Goal: Task Accomplishment & Management: Use online tool/utility

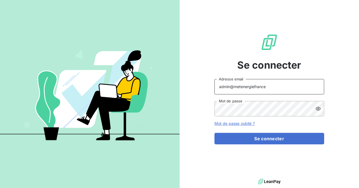
click at [281, 86] on input "admin@metenergiefrance" at bounding box center [269, 86] width 110 height 15
type input "admin@matexlabfrance"
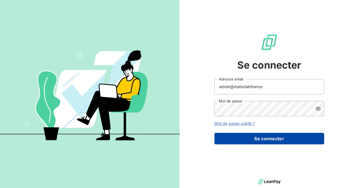
click at [263, 136] on button "Se connecter" at bounding box center [269, 139] width 110 height 12
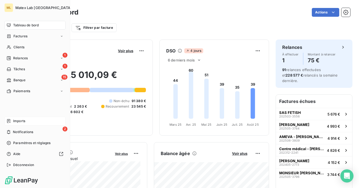
click at [26, 121] on div "Imports" at bounding box center [34, 121] width 61 height 9
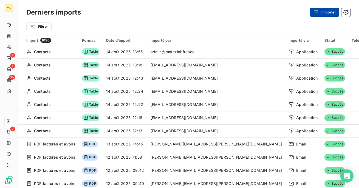
click at [330, 13] on button "Importer" at bounding box center [324, 12] width 29 height 9
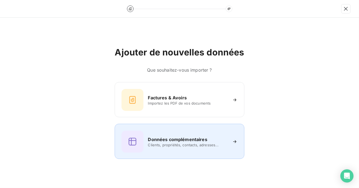
click at [173, 138] on h6 "Données complémentaires" at bounding box center [177, 139] width 59 height 7
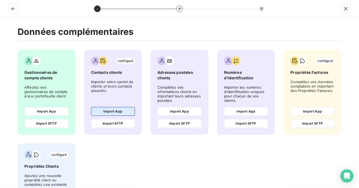
click at [125, 110] on button "Import App" at bounding box center [113, 111] width 44 height 9
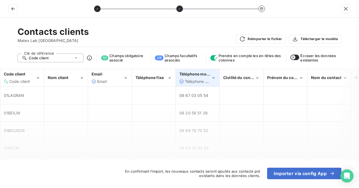
click at [188, 77] on div "Téléphone mobile Téléphone mobile" at bounding box center [195, 77] width 32 height 13
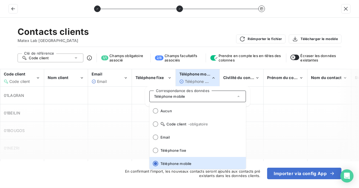
scroll to position [1, 0]
click at [188, 77] on div "Téléphone mobile Téléphone mobile" at bounding box center [195, 77] width 32 height 13
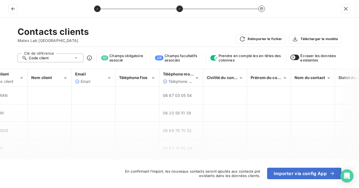
scroll to position [0, 0]
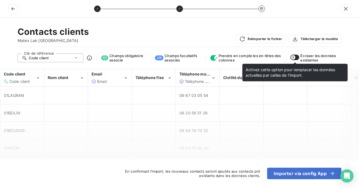
click at [292, 58] on icon "button" at bounding box center [293, 57] width 4 height 4
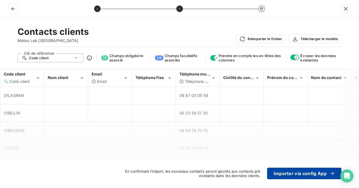
click at [295, 173] on button "Importer via config App" at bounding box center [304, 174] width 74 height 12
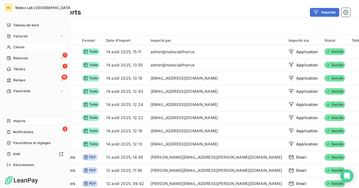
click at [10, 46] on icon at bounding box center [9, 47] width 5 height 4
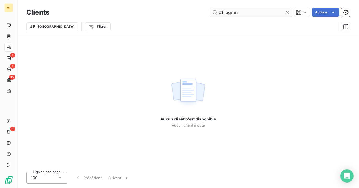
click at [224, 13] on input "01 lagran" at bounding box center [251, 12] width 82 height 9
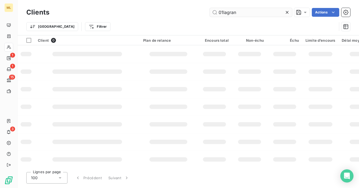
type input "01lagran"
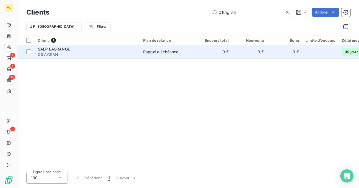
click at [127, 51] on div "SALP LAGRANGE" at bounding box center [87, 48] width 99 height 5
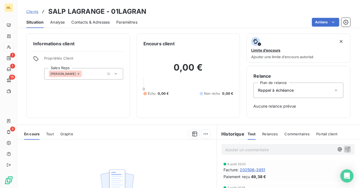
scroll to position [5, 0]
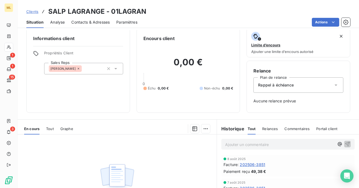
click at [91, 20] on span "Contacts & Adresses" at bounding box center [90, 21] width 38 height 5
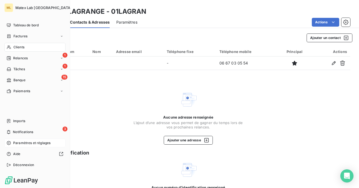
click at [23, 143] on span "Paramètres et réglages" at bounding box center [31, 142] width 37 height 5
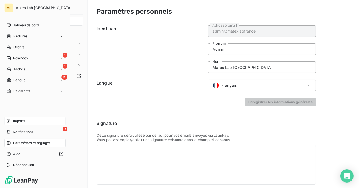
click at [15, 122] on span "Imports" at bounding box center [19, 120] width 12 height 5
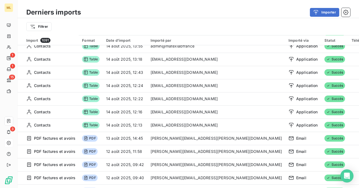
scroll to position [24, 0]
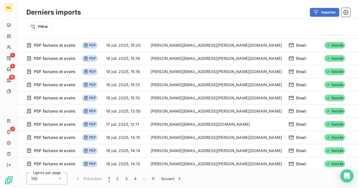
scroll to position [313, 0]
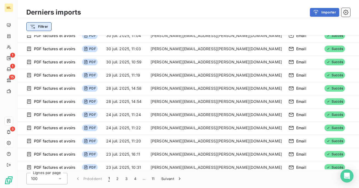
click at [47, 24] on html "ML 1 1 15 3 Derniers imports Importer Filtrer Import 1091 Format Date d’import …" at bounding box center [179, 94] width 359 height 188
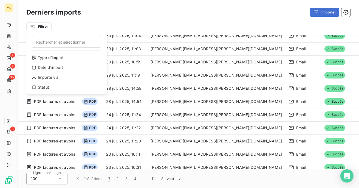
click at [72, 62] on div "Type d’import Date d’import Importé via Statut" at bounding box center [67, 73] width 76 height 41
click at [71, 58] on div "Type d’import" at bounding box center [67, 57] width 76 height 9
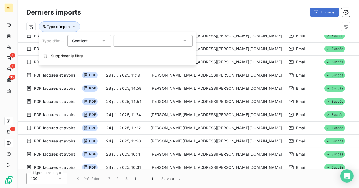
click at [132, 42] on div at bounding box center [153, 41] width 79 height 12
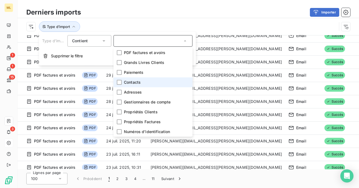
click at [131, 82] on span "Contacts" at bounding box center [132, 82] width 17 height 5
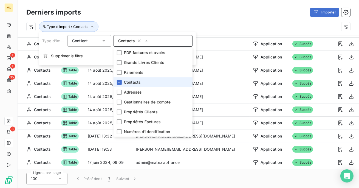
scroll to position [2, 0]
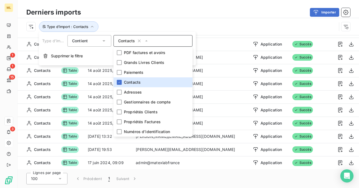
click at [165, 18] on div "Type d’import : Contacts" at bounding box center [188, 26] width 341 height 17
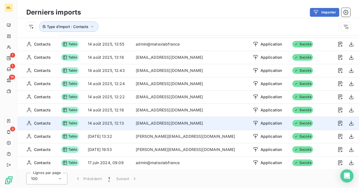
scroll to position [2, 0]
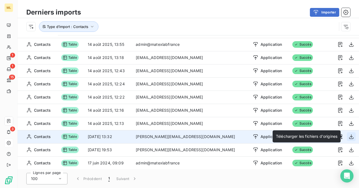
click at [350, 136] on icon "button" at bounding box center [351, 136] width 5 height 5
click at [350, 136] on icon "button" at bounding box center [351, 136] width 4 height 5
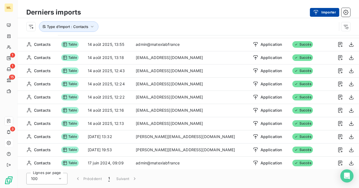
click at [322, 15] on button "Importer" at bounding box center [324, 12] width 29 height 9
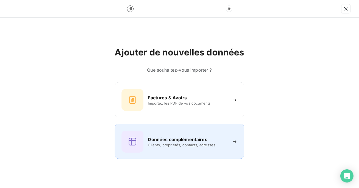
click at [176, 151] on div "Données complémentaires Clients, propriétés, contacts, adresses..." at bounding box center [180, 142] width 116 height 22
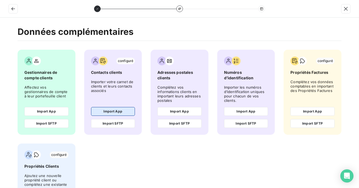
click at [103, 112] on button "Import App" at bounding box center [113, 111] width 44 height 9
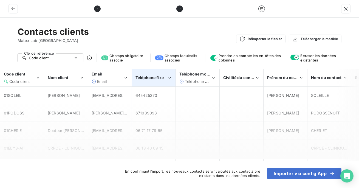
click at [155, 82] on div "Téléphone fixe" at bounding box center [153, 77] width 43 height 17
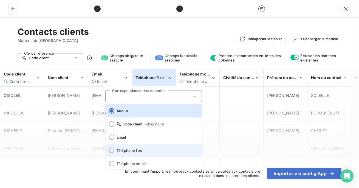
click at [140, 150] on span "Téléphone fixe" at bounding box center [157, 150] width 81 height 4
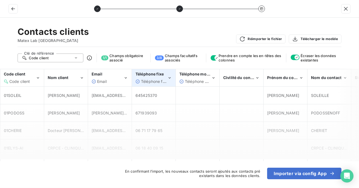
click at [157, 77] on div "Téléphone fixe" at bounding box center [151, 73] width 32 height 5
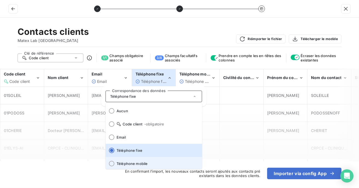
click at [141, 162] on span "Téléphone mobile" at bounding box center [157, 163] width 81 height 4
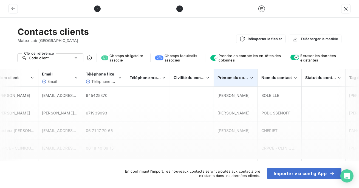
scroll to position [0, 54]
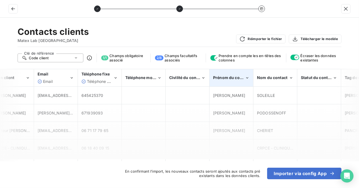
click at [244, 73] on div "Prénom du contact" at bounding box center [231, 77] width 43 height 17
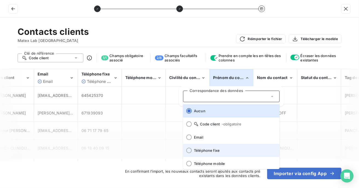
scroll to position [68, 0]
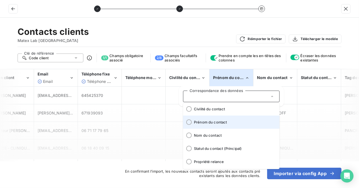
click at [220, 127] on li "Prénom du contact" at bounding box center [231, 121] width 97 height 13
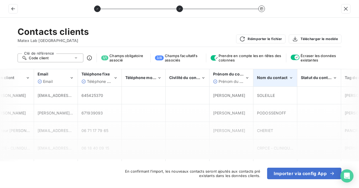
click at [267, 81] on div "Nom du contact" at bounding box center [275, 77] width 43 height 17
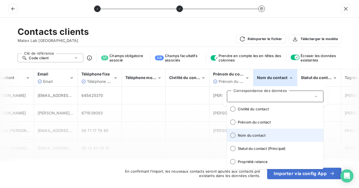
click at [256, 134] on span "Nom du contact" at bounding box center [278, 135] width 81 height 4
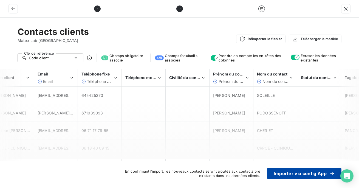
click at [294, 176] on button "Importer via config App" at bounding box center [304, 174] width 74 height 12
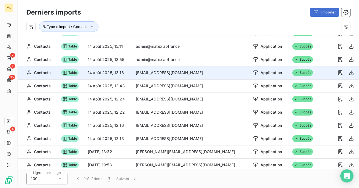
scroll to position [0, 0]
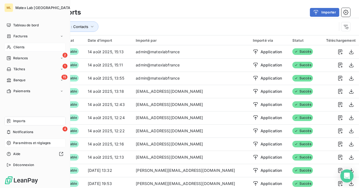
click at [22, 47] on span "Clients" at bounding box center [18, 47] width 11 height 5
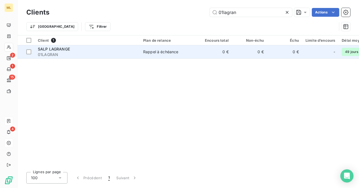
click at [117, 55] on span "01LAGRAN" at bounding box center [87, 54] width 99 height 5
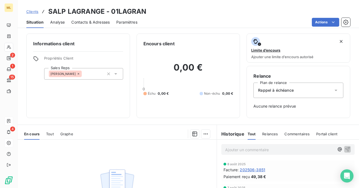
click at [97, 22] on span "Contacts & Adresses" at bounding box center [90, 21] width 38 height 5
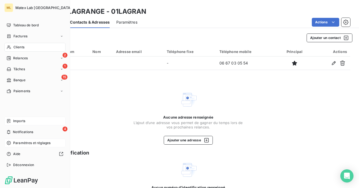
click at [21, 121] on span "Imports" at bounding box center [19, 120] width 12 height 5
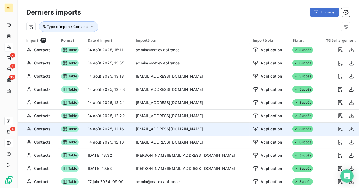
scroll to position [19, 0]
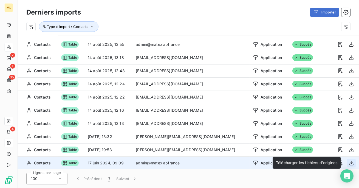
click at [349, 162] on icon "button" at bounding box center [351, 162] width 5 height 5
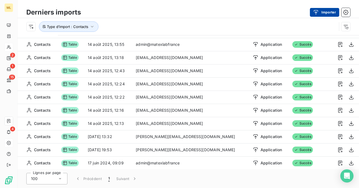
click at [315, 10] on icon "button" at bounding box center [316, 12] width 4 height 5
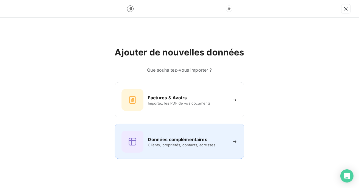
click at [179, 151] on div "Données complémentaires Clients, propriétés, contacts, adresses..." at bounding box center [180, 142] width 116 height 22
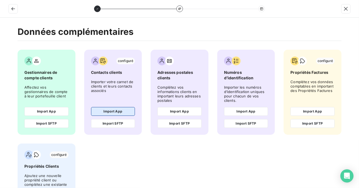
click at [126, 113] on button "Import App" at bounding box center [113, 111] width 44 height 9
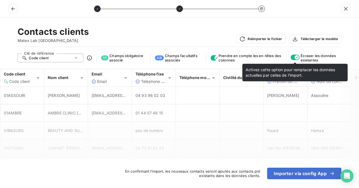
click at [298, 59] on icon "button" at bounding box center [297, 57] width 4 height 4
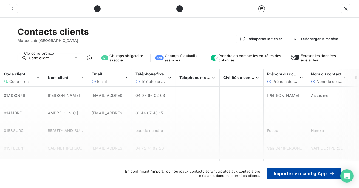
click at [294, 175] on button "Importer via config App" at bounding box center [304, 174] width 74 height 12
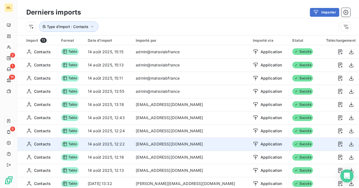
scroll to position [28, 0]
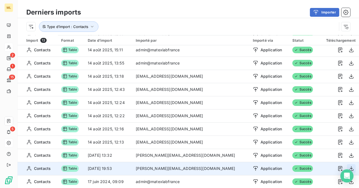
click at [349, 166] on icon "button" at bounding box center [351, 168] width 5 height 5
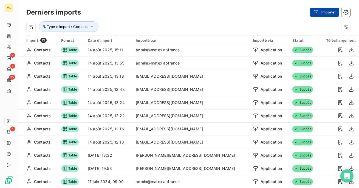
click at [323, 15] on button "Importer" at bounding box center [324, 12] width 29 height 9
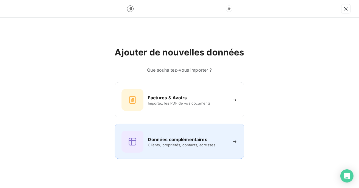
click at [181, 147] on span "Clients, propriétés, contacts, adresses..." at bounding box center [188, 145] width 80 height 4
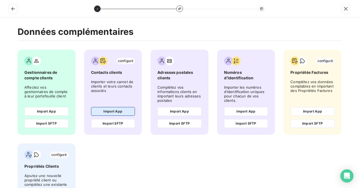
click at [124, 107] on button "Import App" at bounding box center [113, 111] width 44 height 9
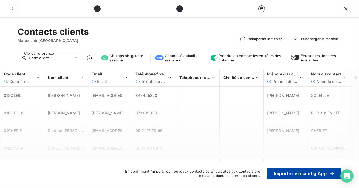
click at [294, 173] on button "Importer via config App" at bounding box center [304, 174] width 74 height 12
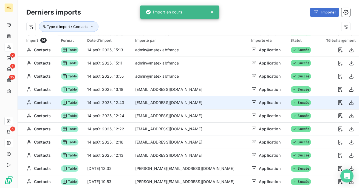
scroll to position [0, 0]
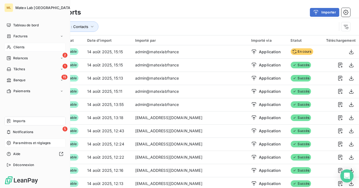
click at [16, 49] on span "Clients" at bounding box center [18, 47] width 11 height 5
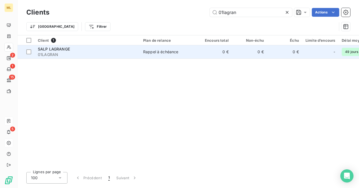
click at [140, 52] on td "Rappel à échéance" at bounding box center [168, 51] width 57 height 13
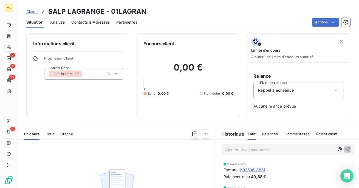
click at [97, 20] on span "Contacts & Adresses" at bounding box center [90, 21] width 38 height 5
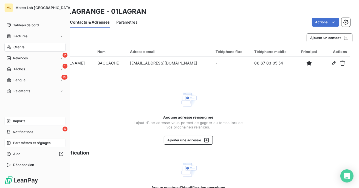
click at [17, 121] on span "Imports" at bounding box center [19, 120] width 12 height 5
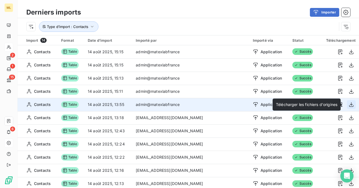
click at [349, 105] on icon "button" at bounding box center [351, 104] width 4 height 5
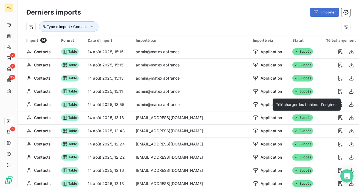
click at [318, 18] on div "Derniers imports Importer" at bounding box center [188, 13] width 341 height 12
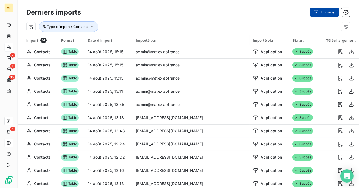
click at [324, 11] on button "Importer" at bounding box center [324, 12] width 29 height 9
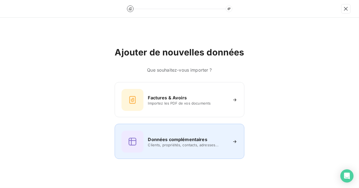
click at [178, 145] on span "Clients, propriétés, contacts, adresses..." at bounding box center [188, 145] width 80 height 4
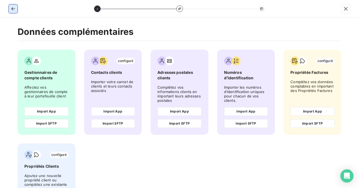
click at [13, 8] on icon "button" at bounding box center [12, 8] width 5 height 5
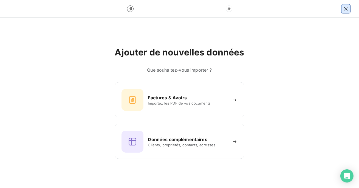
click at [342, 7] on button "button" at bounding box center [345, 8] width 9 height 9
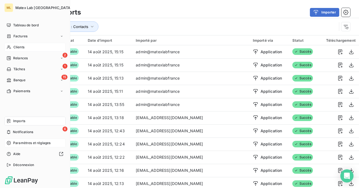
click at [9, 46] on icon at bounding box center [9, 48] width 4 height 4
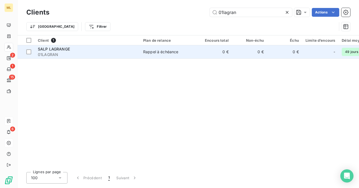
click at [106, 50] on div "SALP LAGRANGE" at bounding box center [87, 48] width 99 height 5
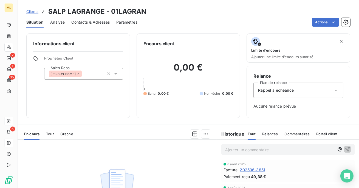
click at [98, 19] on div "Contacts & Adresses" at bounding box center [90, 22] width 38 height 12
